Goal: Information Seeking & Learning: Learn about a topic

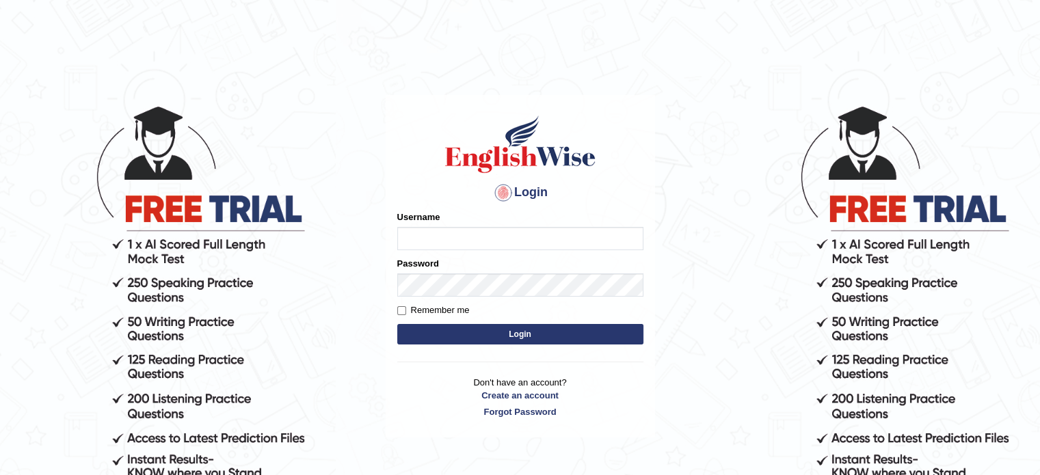
type input "Sharan1985"
click at [502, 334] on button "Login" at bounding box center [520, 334] width 246 height 21
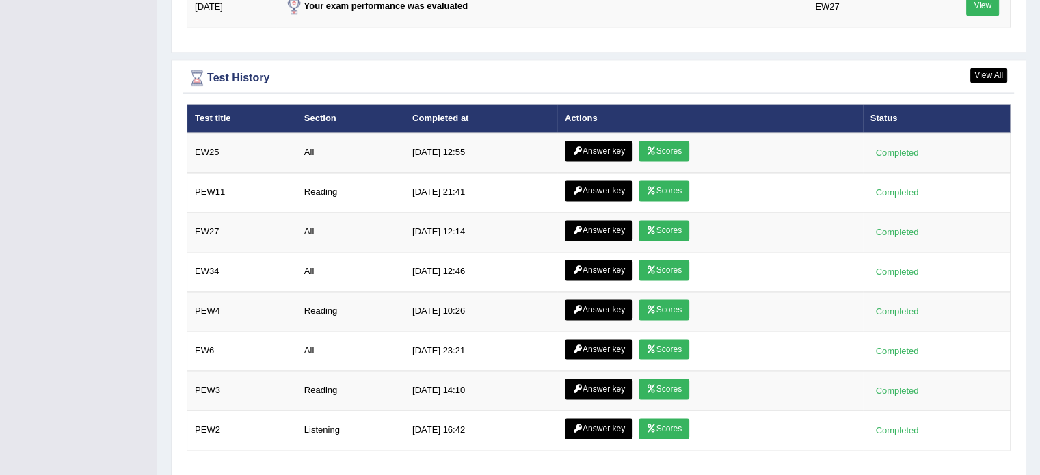
scroll to position [1941, 0]
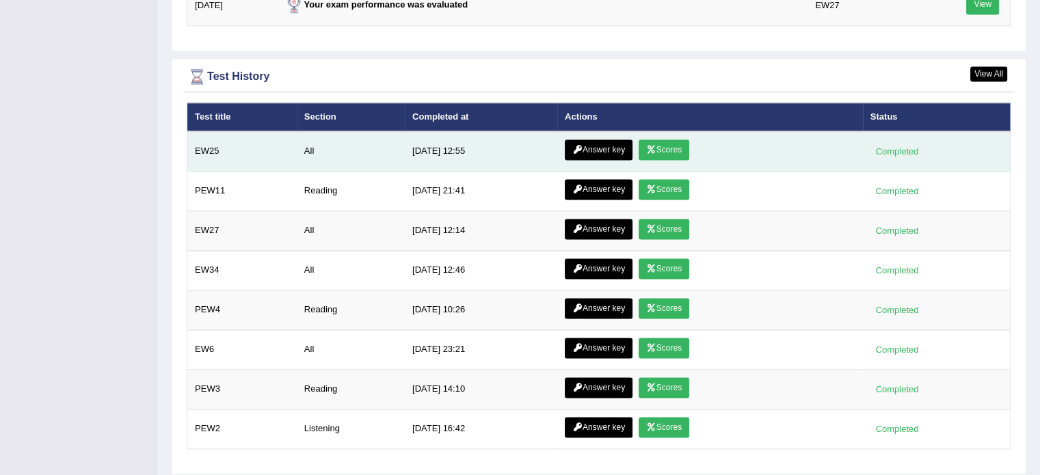
click at [580, 141] on link "Answer key" at bounding box center [599, 149] width 68 height 21
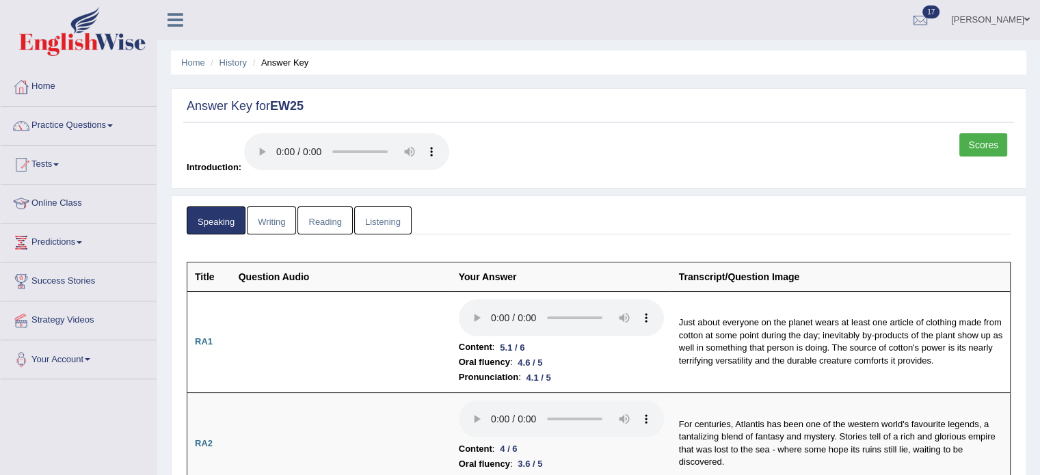
click at [260, 226] on link "Writing" at bounding box center [271, 220] width 49 height 28
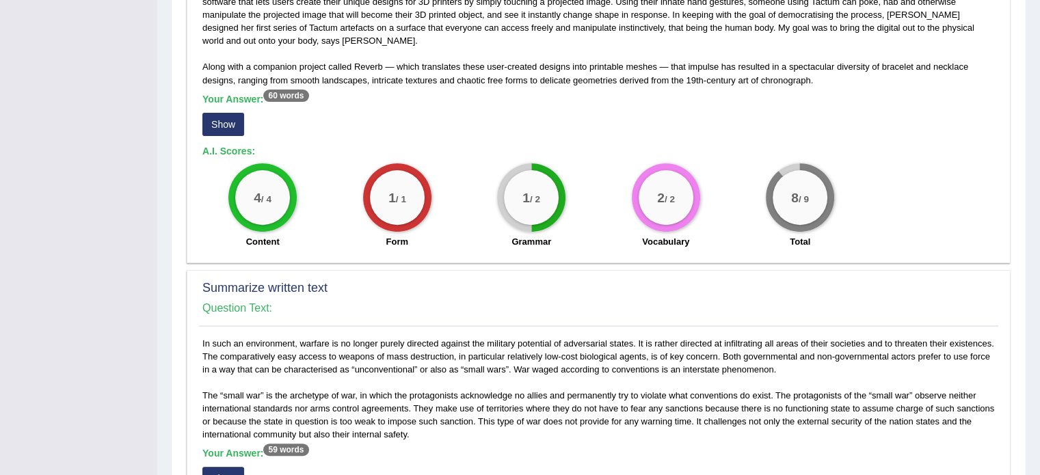
scroll to position [441, 0]
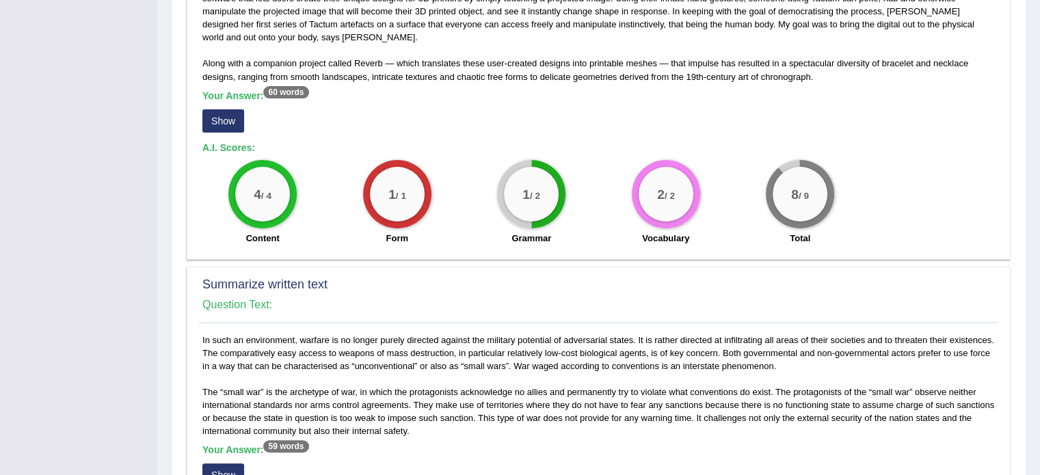
click at [224, 116] on button "Show" at bounding box center [223, 120] width 42 height 23
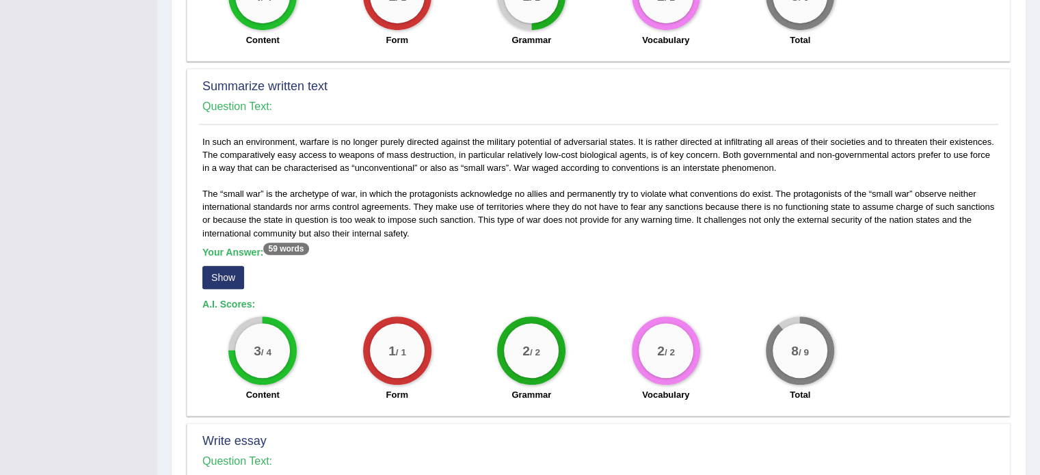
scroll to position [642, 0]
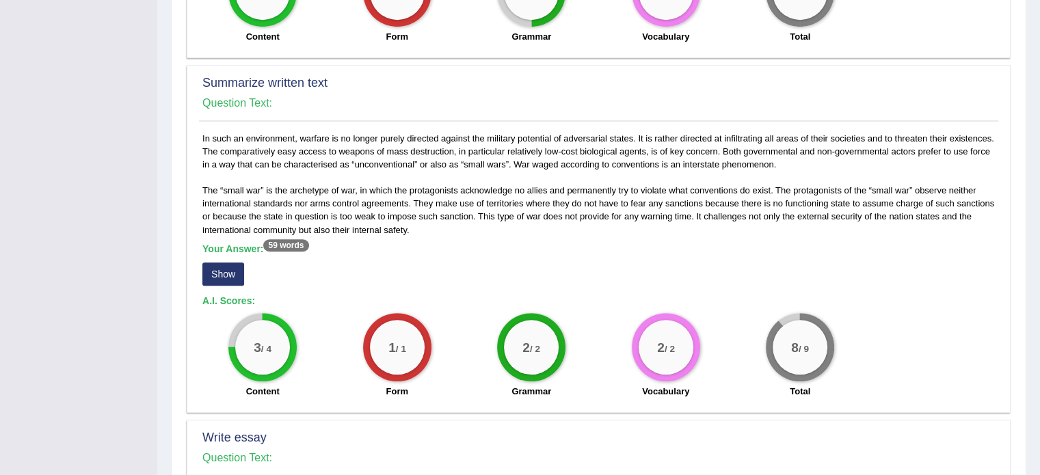
click at [217, 270] on button "Show" at bounding box center [223, 273] width 42 height 23
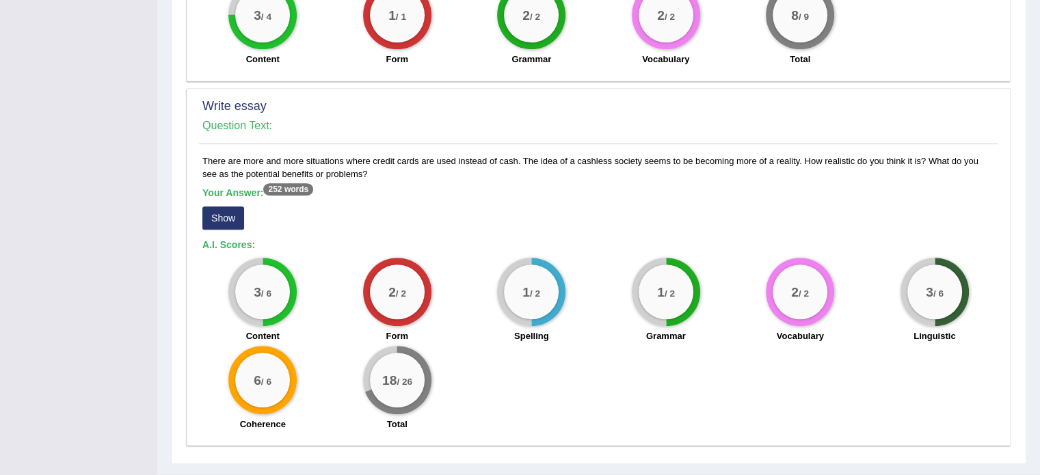
scroll to position [974, 0]
click at [216, 213] on button "Show" at bounding box center [223, 217] width 42 height 23
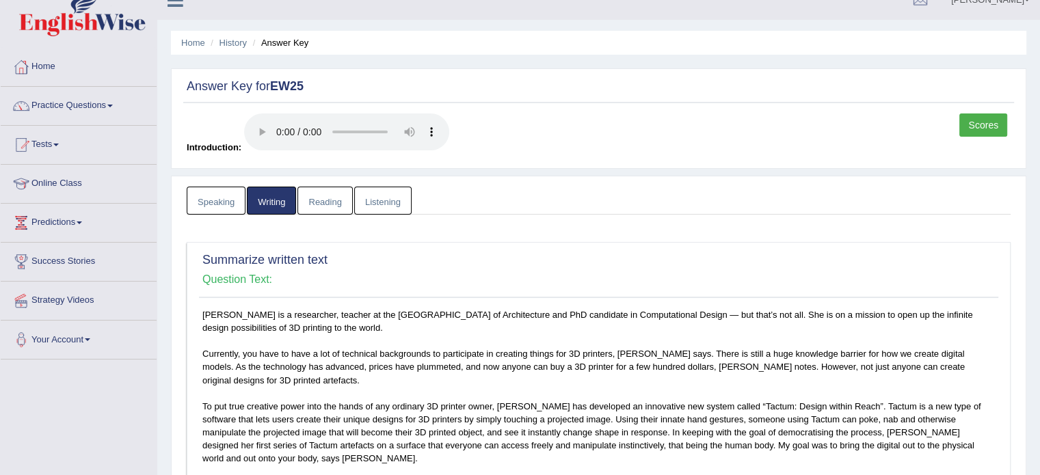
scroll to position [0, 0]
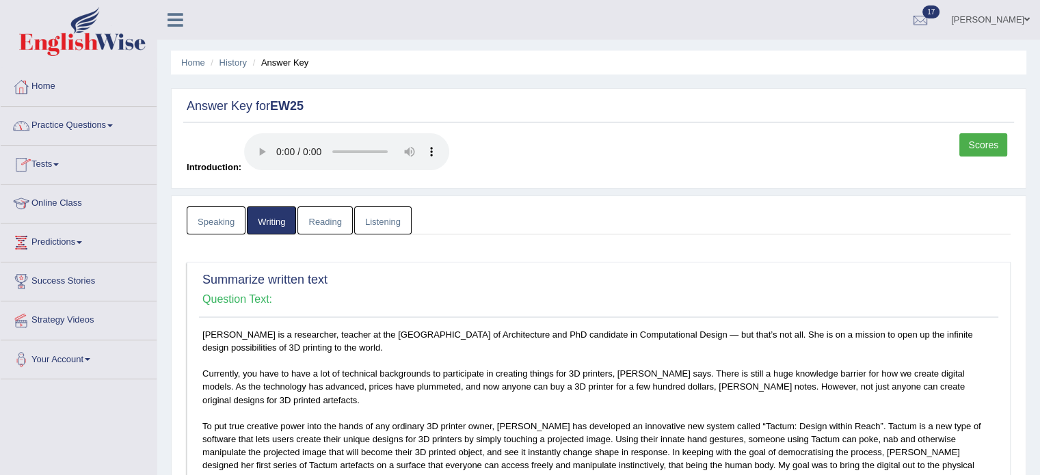
click at [331, 218] on link "Reading" at bounding box center [324, 220] width 55 height 28
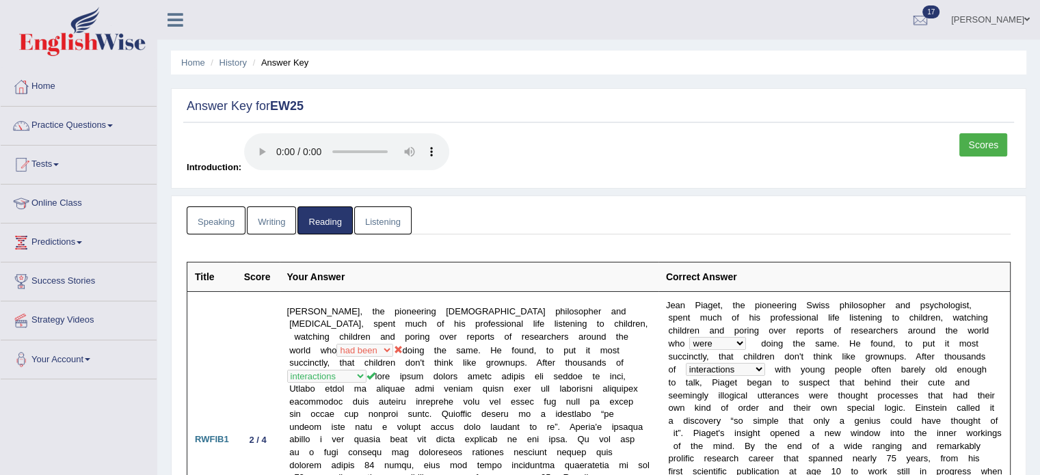
click at [374, 221] on link "Listening" at bounding box center [382, 220] width 57 height 28
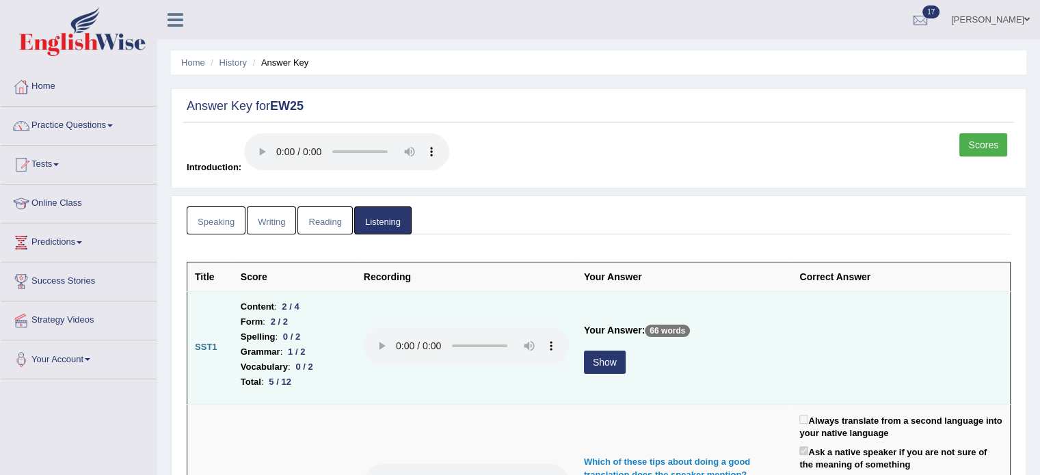
click at [599, 364] on button "Show" at bounding box center [605, 362] width 42 height 23
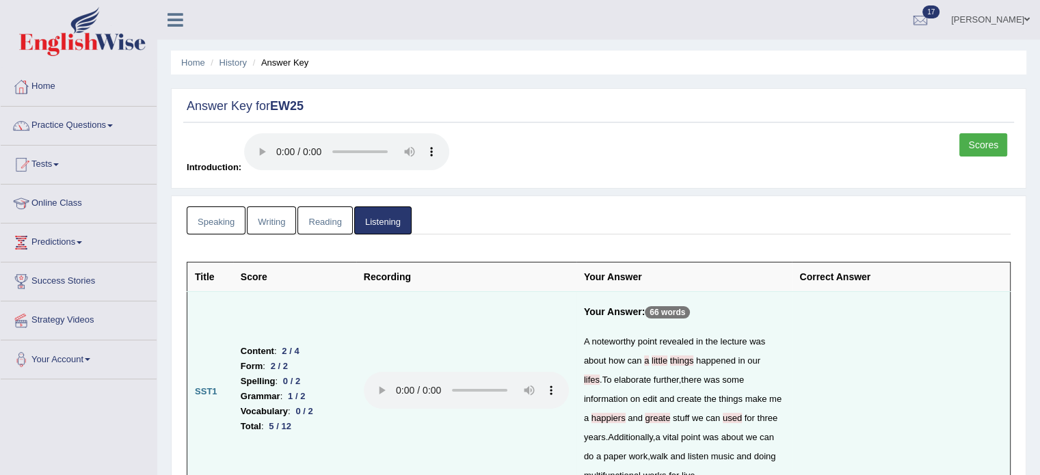
click at [977, 139] on link "Scores" at bounding box center [983, 144] width 48 height 23
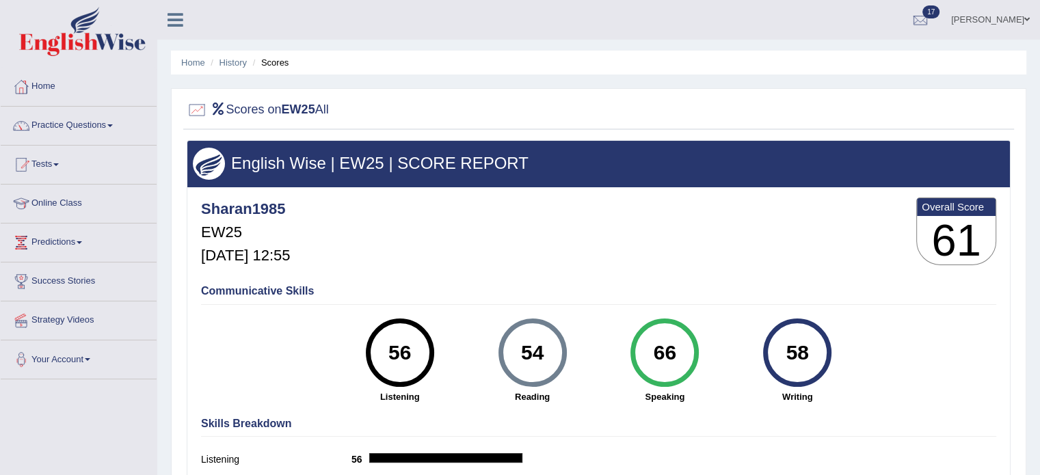
click at [44, 163] on link "Tests" at bounding box center [79, 163] width 156 height 34
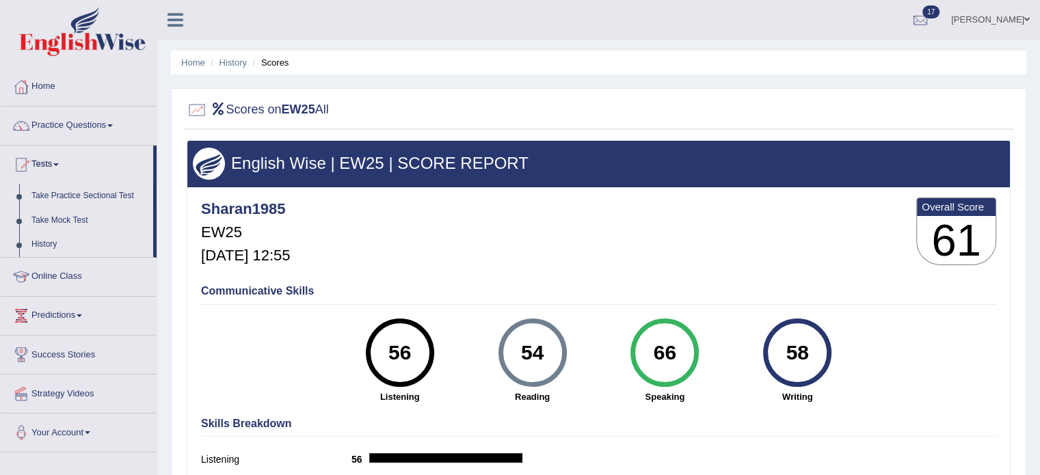
click at [54, 197] on link "Take Practice Sectional Test" at bounding box center [89, 196] width 128 height 25
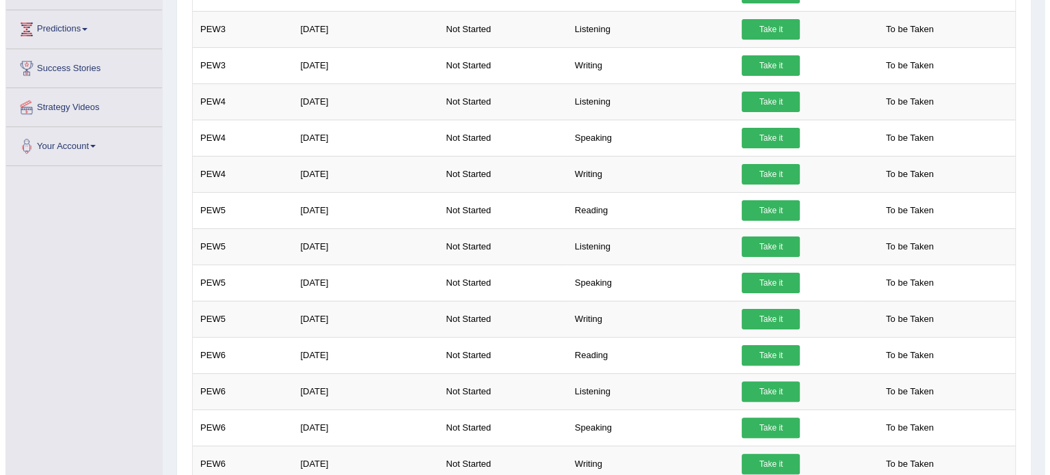
scroll to position [288, 0]
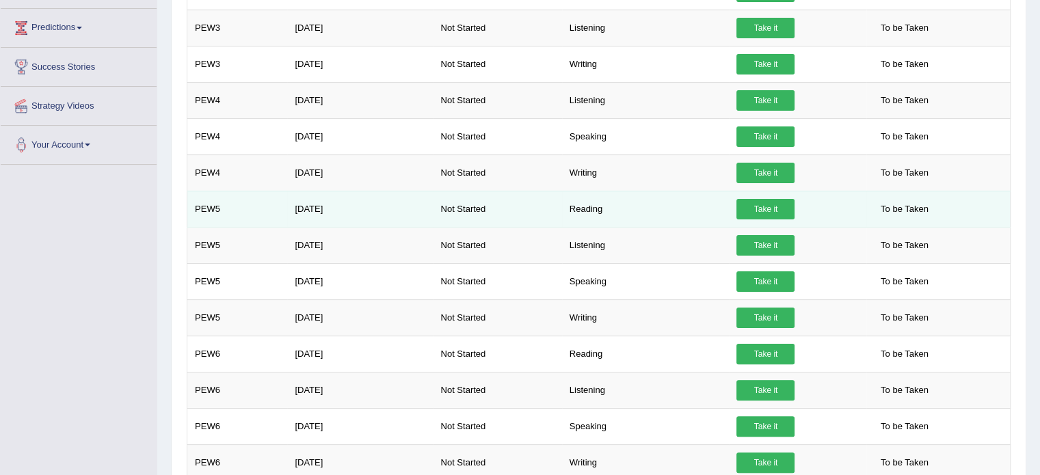
click at [764, 204] on link "Take it" at bounding box center [765, 209] width 58 height 21
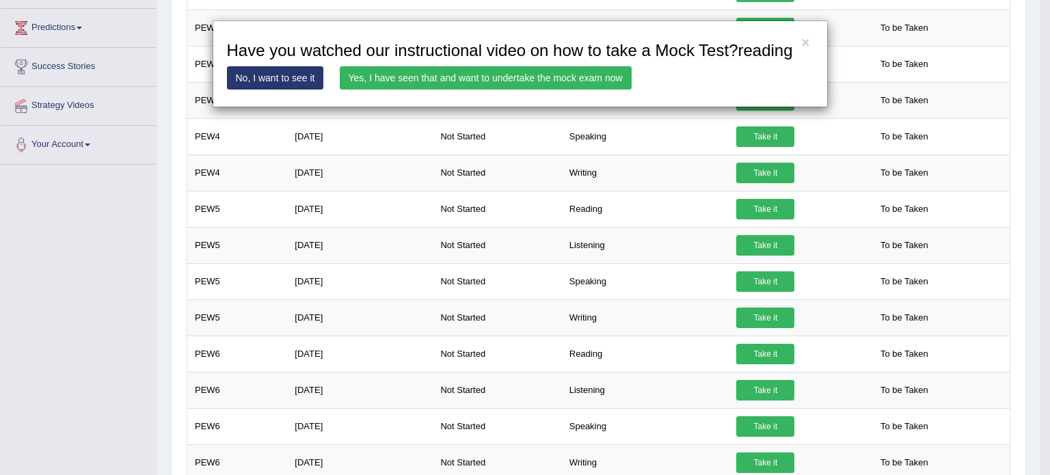
click at [591, 74] on link "Yes, I have seen that and want to undertake the mock exam now" at bounding box center [486, 77] width 292 height 23
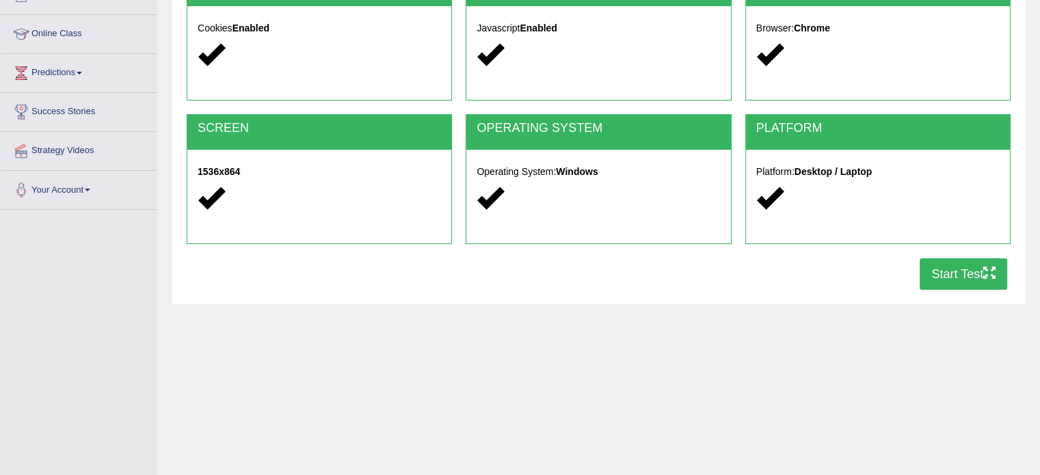
scroll to position [172, 0]
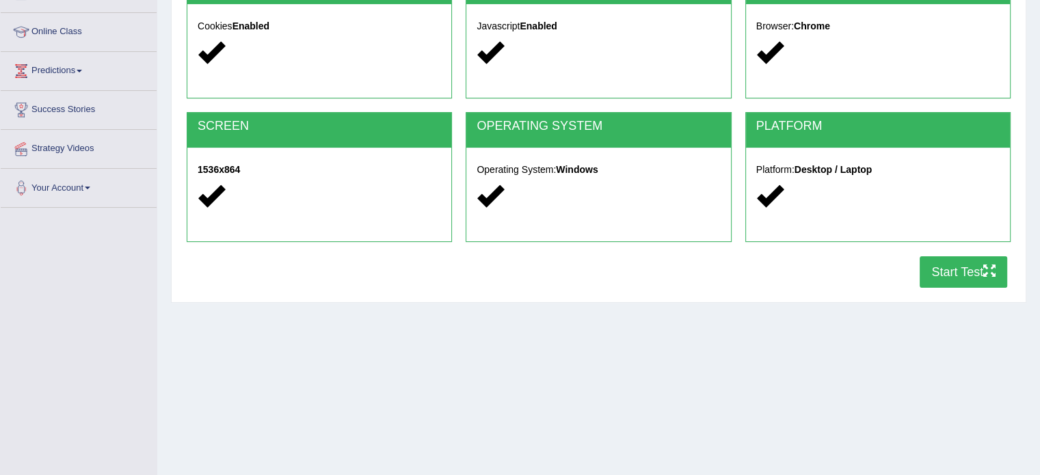
click at [943, 273] on button "Start Test" at bounding box center [962, 271] width 87 height 31
